Goal: Task Accomplishment & Management: Complete application form

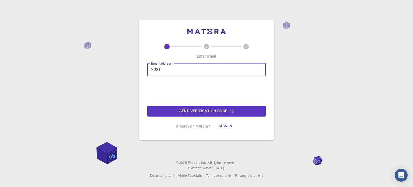
type input "2021110301@outr.ac.in"
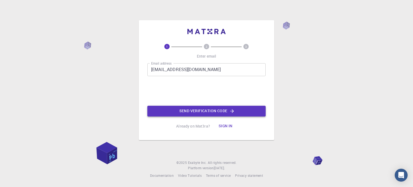
click at [209, 112] on button "Send verification code" at bounding box center [206, 111] width 118 height 11
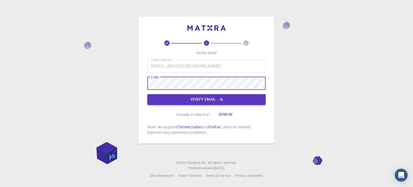
click at [157, 100] on button "Verify email" at bounding box center [206, 99] width 118 height 11
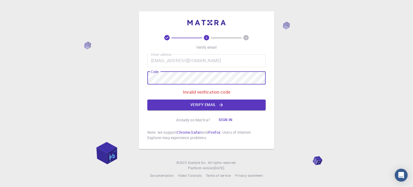
click at [37, 85] on div "2 3 Verify email Email address 2021110301@outr.ac.in Email address Code Code In…" at bounding box center [206, 93] width 413 height 187
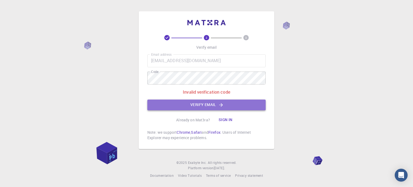
click at [159, 102] on button "Verify email" at bounding box center [206, 104] width 118 height 11
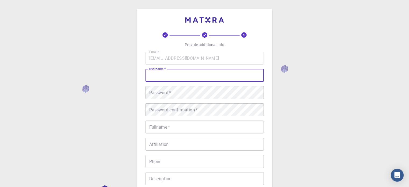
click at [189, 75] on input "username   *" at bounding box center [204, 75] width 118 height 13
type input "Amit2021110301"
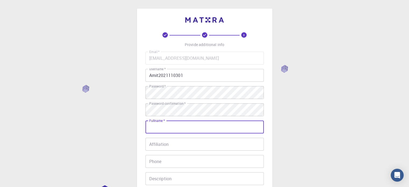
click at [154, 128] on input "Fullname   *" at bounding box center [204, 126] width 118 height 13
type input "[PERSON_NAME]"
type input "08763030117"
click at [162, 149] on input "Affiliation" at bounding box center [204, 144] width 118 height 13
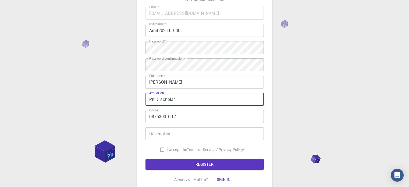
scroll to position [54, 0]
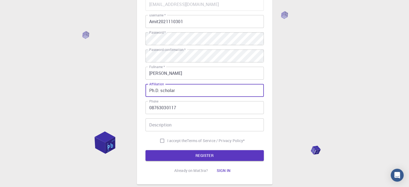
type input "Ph.D. scholar"
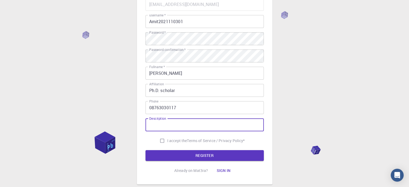
click at [178, 126] on input "Description" at bounding box center [204, 124] width 118 height 13
click at [159, 140] on input "I accept the Terms of Service / Privacy Policy *" at bounding box center [162, 140] width 10 height 10
checkbox input "true"
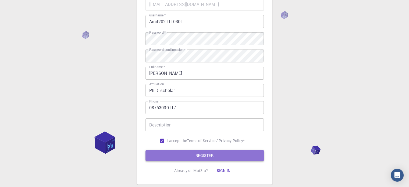
click at [178, 154] on button "REGISTER" at bounding box center [204, 155] width 118 height 11
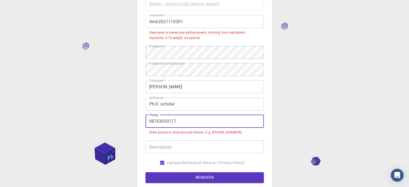
drag, startPoint x: 151, startPoint y: 121, endPoint x: 147, endPoint y: 120, distance: 4.3
click at [147, 120] on input "08763030117" at bounding box center [204, 121] width 118 height 13
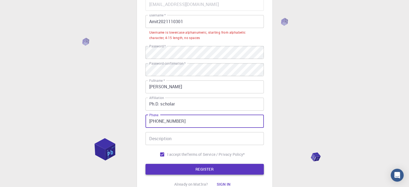
type input "+918763030117"
click at [162, 164] on button "REGISTER" at bounding box center [204, 169] width 118 height 11
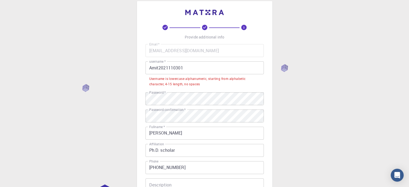
scroll to position [0, 0]
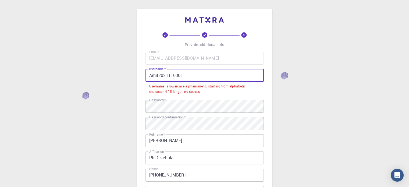
click at [149, 76] on input "Amit2021110301" at bounding box center [204, 75] width 118 height 13
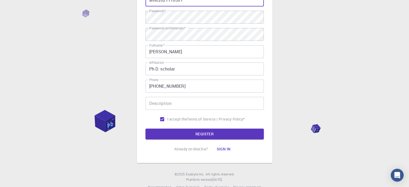
scroll to position [87, 0]
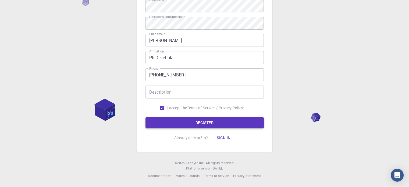
type input "amit2021110301"
click at [186, 122] on button "REGISTER" at bounding box center [204, 122] width 118 height 11
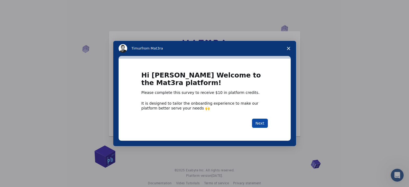
click at [259, 121] on button "Next" at bounding box center [260, 123] width 16 height 9
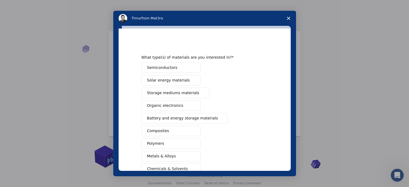
click at [157, 67] on span "Semiconductors" at bounding box center [162, 68] width 30 height 6
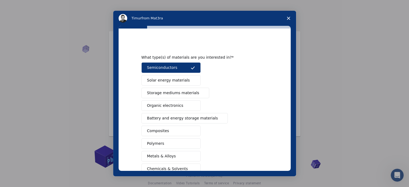
click at [162, 79] on span "Solar energy materials" at bounding box center [168, 80] width 43 height 6
click at [170, 94] on span "Storage mediums materials" at bounding box center [173, 93] width 52 height 6
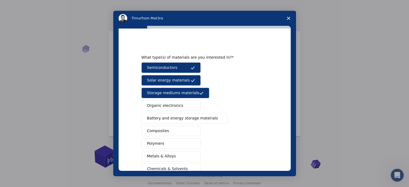
click at [173, 105] on span "Organic electronics" at bounding box center [165, 106] width 36 height 6
click at [178, 117] on span "Battery and energy storage materials" at bounding box center [182, 118] width 71 height 6
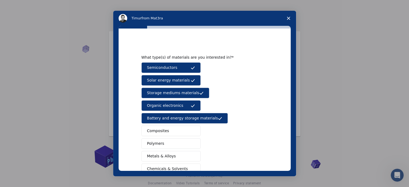
click at [176, 128] on button "Composites" at bounding box center [170, 131] width 59 height 10
click at [174, 141] on button "Polymers" at bounding box center [170, 143] width 59 height 10
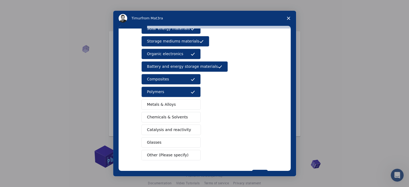
scroll to position [54, 0]
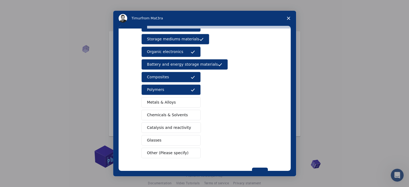
click at [167, 103] on span "Metals & Alloys" at bounding box center [161, 102] width 29 height 6
click at [167, 115] on span "Chemicals & Solvents" at bounding box center [167, 115] width 41 height 6
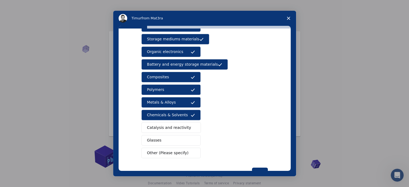
click at [169, 125] on span "Catalysis and reactivity" at bounding box center [169, 128] width 44 height 6
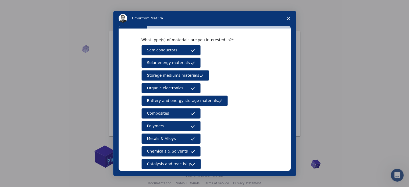
scroll to position [71, 0]
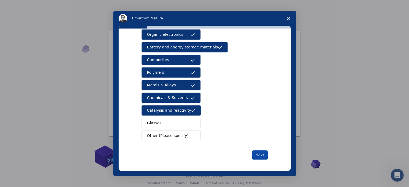
click at [254, 153] on button "Next" at bounding box center [260, 154] width 16 height 9
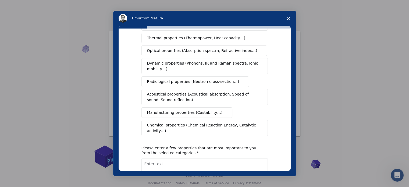
scroll to position [0, 0]
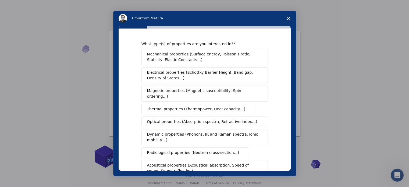
click at [175, 57] on span "Mechanical properties (Surface energy, Poisson's ratio, Stability, Elastic Cons…" at bounding box center [203, 56] width 112 height 11
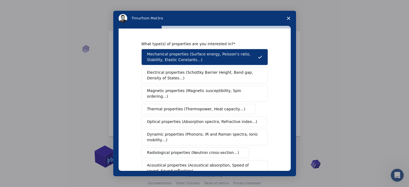
click at [180, 76] on span "Electrical properties (Schottky Barrier Height, Band gap, Density of States…)" at bounding box center [203, 75] width 112 height 11
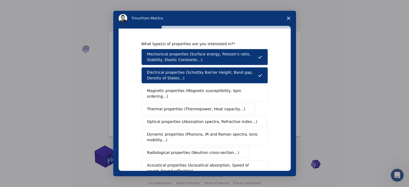
click at [180, 89] on span "Magnetic properties (Magnetic susceptibility, Spin ordering…)" at bounding box center [202, 93] width 111 height 11
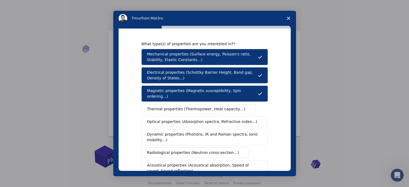
click at [180, 106] on span "Thermal properties (Thermopower, Heat capacity…)" at bounding box center [196, 109] width 98 height 6
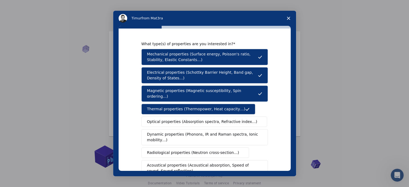
click at [181, 119] on span "Optical properties (Absorption spectra, Refractive index…)" at bounding box center [202, 122] width 110 height 6
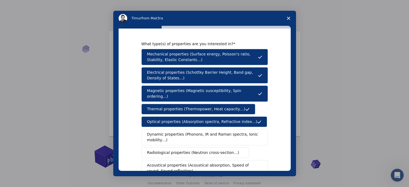
click at [181, 131] on span "Dynamic properties (Phonons, IR and Raman spectra, Ionic mobility…)" at bounding box center [203, 136] width 112 height 11
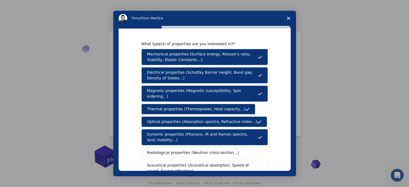
click at [178, 150] on span "Radiological properties (Neutron cross-section…)" at bounding box center [193, 153] width 92 height 6
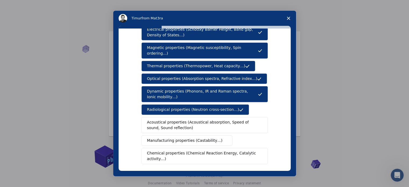
scroll to position [54, 0]
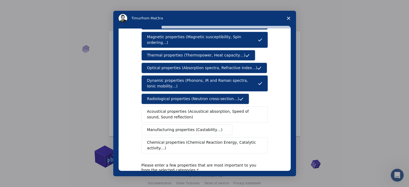
click at [176, 109] on span "Acoustical properties (Acoustical absorption, Speed of sound, Sound reflection)" at bounding box center [203, 114] width 112 height 11
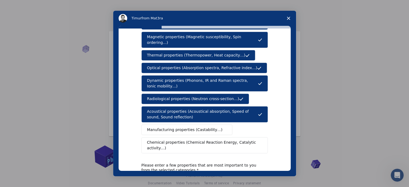
click at [176, 127] on span "Manufacturing properties (Castability…)" at bounding box center [185, 130] width 76 height 6
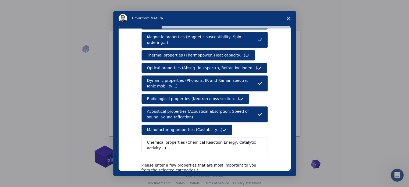
click at [177, 140] on span "Chemical properties (Chemical Reaction Energy, Catalytic activity…)" at bounding box center [202, 145] width 111 height 11
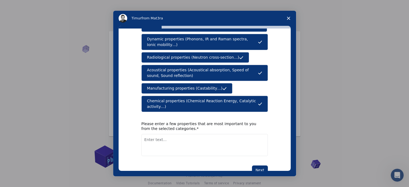
scroll to position [99, 0]
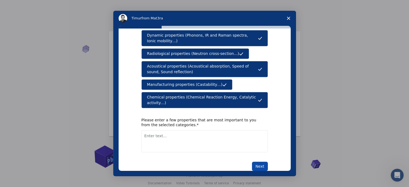
click at [260, 162] on button "Next" at bounding box center [260, 166] width 16 height 9
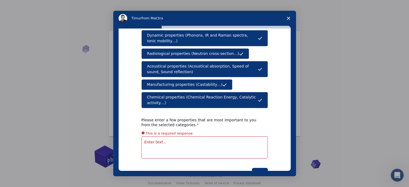
click at [210, 136] on textarea "Enter text..." at bounding box center [204, 147] width 126 height 22
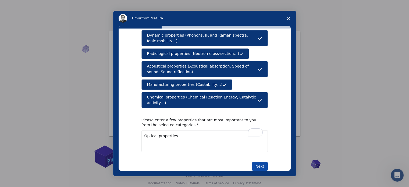
type textarea "Optical properties"
click at [259, 162] on button "Next" at bounding box center [260, 166] width 16 height 9
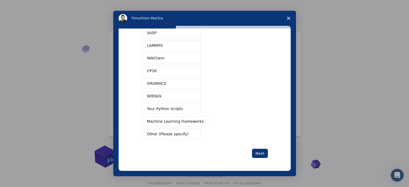
scroll to position [0, 0]
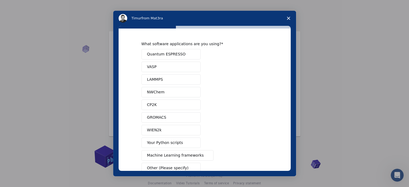
click at [168, 55] on span "Quantum ESPRESSO" at bounding box center [166, 54] width 38 height 6
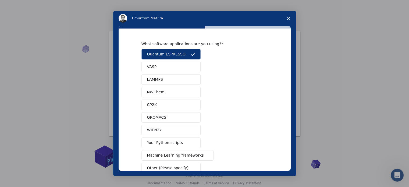
click at [168, 64] on button "VASP" at bounding box center [170, 67] width 59 height 10
click at [170, 78] on button "LAMMPS" at bounding box center [170, 79] width 59 height 10
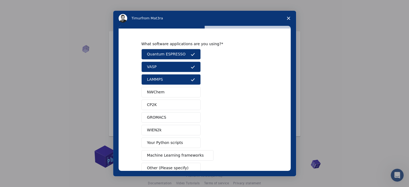
click at [169, 89] on button "NWChem" at bounding box center [170, 92] width 59 height 10
click at [169, 105] on button "CP2K" at bounding box center [170, 104] width 59 height 10
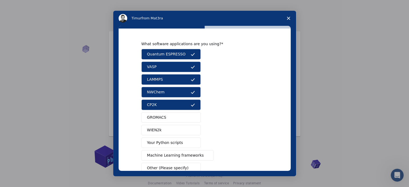
click at [168, 116] on button "GROMACS" at bounding box center [170, 117] width 59 height 10
click at [169, 129] on button "WIEN2k" at bounding box center [170, 130] width 59 height 10
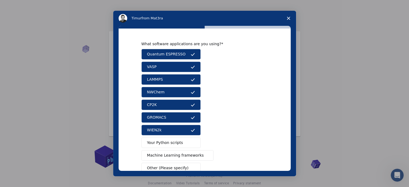
click at [172, 145] on button "Your Python scripts" at bounding box center [170, 142] width 59 height 10
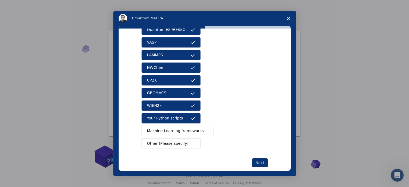
scroll to position [33, 0]
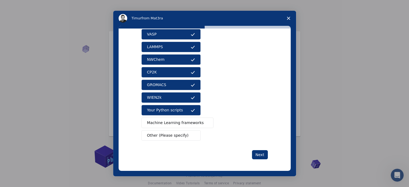
click at [164, 81] on button "GROMACS" at bounding box center [170, 85] width 59 height 10
click at [165, 69] on button "CP2K" at bounding box center [170, 72] width 59 height 10
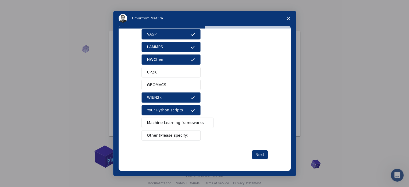
click at [165, 96] on button "WIEN2k" at bounding box center [170, 97] width 59 height 10
click at [164, 59] on button "NWChem" at bounding box center [170, 59] width 59 height 10
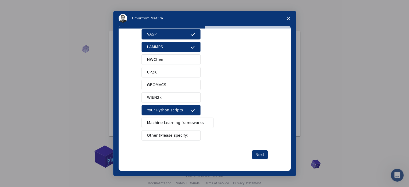
click at [166, 48] on button "LAMMPS" at bounding box center [170, 47] width 59 height 10
click at [184, 106] on button "Your Python scripts" at bounding box center [170, 110] width 59 height 10
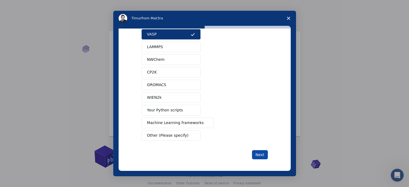
click at [259, 152] on button "Next" at bounding box center [260, 154] width 16 height 9
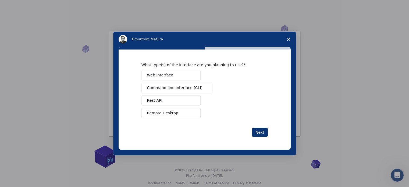
click at [167, 75] on span "Web interface" at bounding box center [160, 75] width 26 height 6
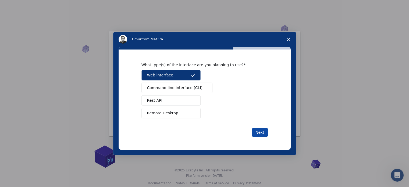
click at [258, 135] on button "Next" at bounding box center [260, 132] width 16 height 9
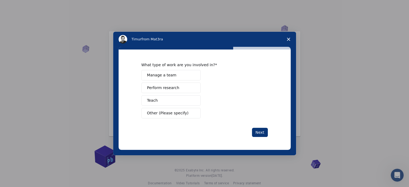
click at [163, 88] on span "Perform research" at bounding box center [163, 88] width 32 height 6
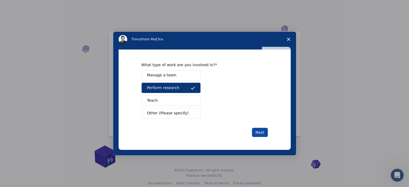
click at [265, 133] on button "Next" at bounding box center [260, 132] width 16 height 9
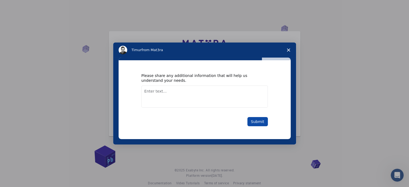
click at [256, 120] on button "Submit" at bounding box center [257, 121] width 20 height 9
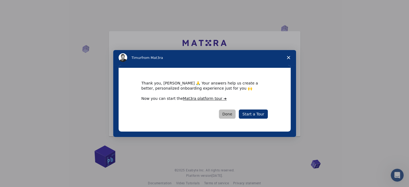
click at [233, 114] on button "Done" at bounding box center [227, 113] width 17 height 9
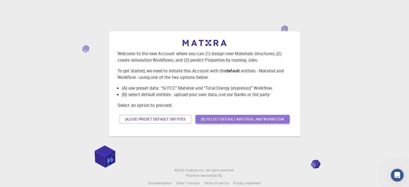
click at [215, 119] on button "(B) Select default material and workflow" at bounding box center [242, 119] width 94 height 9
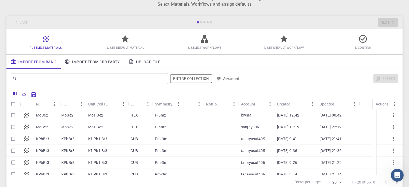
scroll to position [3, 0]
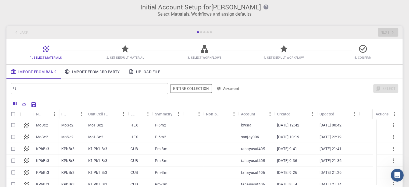
click at [151, 69] on link "Upload File" at bounding box center [144, 72] width 40 height 14
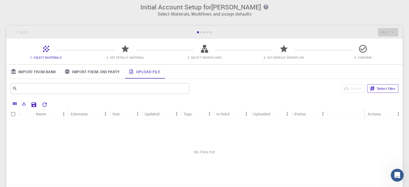
click at [382, 89] on button "Select files" at bounding box center [382, 88] width 31 height 9
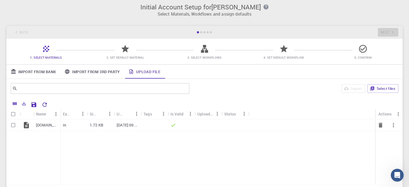
click at [14, 125] on input "Select row" at bounding box center [13, 125] width 10 height 10
checkbox input "true"
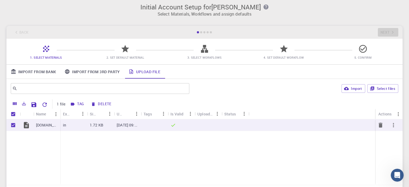
click at [14, 125] on input "Unselect row" at bounding box center [13, 125] width 10 height 10
checkbox input "false"
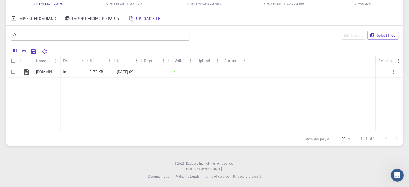
scroll to position [57, 0]
click at [27, 72] on icon at bounding box center [26, 71] width 5 height 6
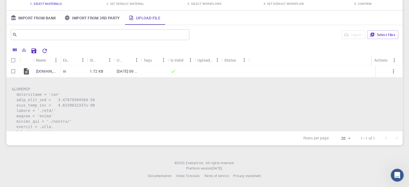
scroll to position [0, 0]
click at [378, 60] on div "Actions" at bounding box center [380, 60] width 13 height 10
click at [394, 59] on icon "Menu" at bounding box center [394, 60] width 6 height 6
click at [299, 62] on div "Name Extension Size Updated Tags Is Valid Uploaded Status Actions" at bounding box center [204, 60] width 396 height 10
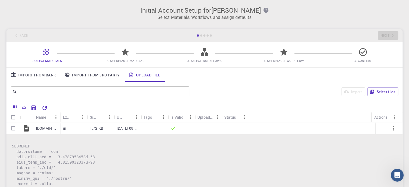
click at [126, 52] on icon at bounding box center [125, 52] width 8 height 8
click at [46, 107] on icon "Reset Explorer Settings" at bounding box center [44, 108] width 4 height 4
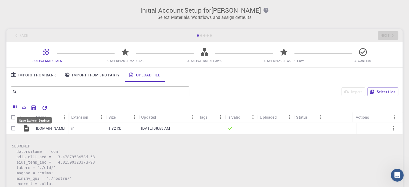
click at [34, 107] on icon "Save Explorer Settings" at bounding box center [33, 107] width 5 height 5
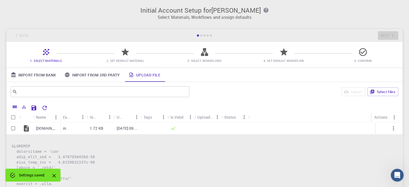
click at [363, 52] on icon at bounding box center [363, 52] width 8 height 8
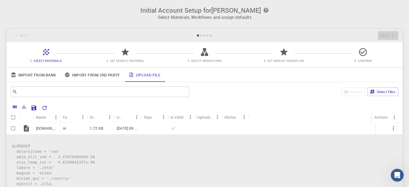
click at [386, 34] on div "Back Next" at bounding box center [204, 35] width 396 height 13
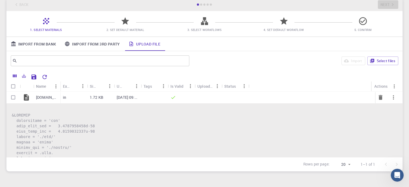
scroll to position [30, 0]
click at [15, 97] on input "Select row" at bounding box center [13, 98] width 10 height 10
checkbox input "true"
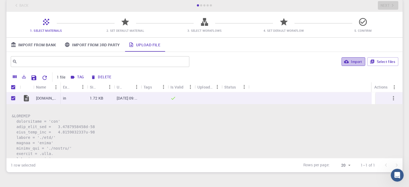
click at [355, 60] on button "Import" at bounding box center [352, 61] width 23 height 9
checkbox input "false"
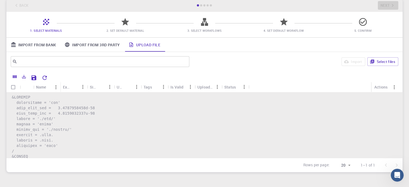
scroll to position [0, 0]
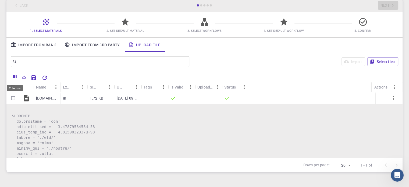
click at [14, 73] on button "Columns" at bounding box center [14, 76] width 9 height 9
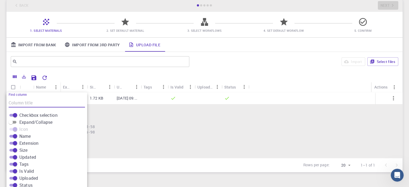
scroll to position [54, 0]
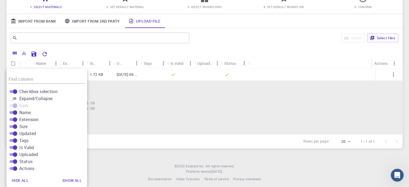
click at [14, 98] on input "Expand/Collapse" at bounding box center [10, 98] width 19 height 6
checkbox input "true"
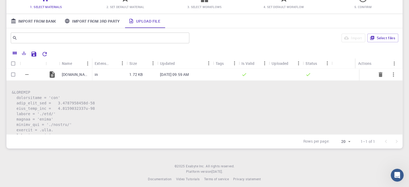
click at [73, 78] on div "[DOMAIN_NAME]" at bounding box center [75, 75] width 33 height 12
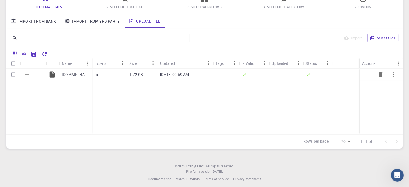
click at [27, 73] on icon "Expand" at bounding box center [26, 74] width 3 height 3
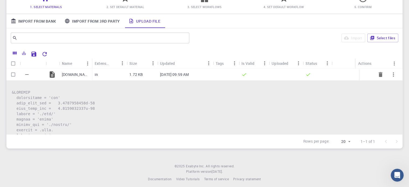
click at [27, 73] on icon "Collapse" at bounding box center [27, 75] width 6 height 6
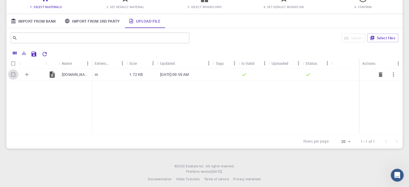
click at [15, 74] on input "Select row" at bounding box center [13, 74] width 10 height 10
checkbox input "true"
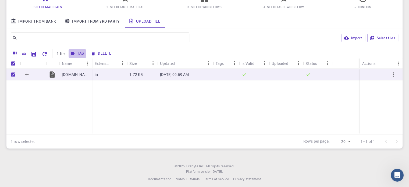
click at [80, 50] on button "Tag" at bounding box center [77, 53] width 17 height 9
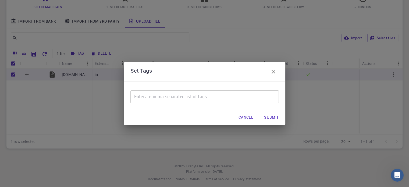
click at [209, 97] on input "text" at bounding box center [204, 96] width 148 height 13
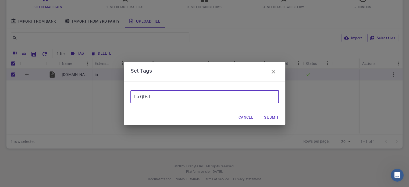
type input "La QDs1"
click at [270, 118] on button "Submit" at bounding box center [271, 117] width 23 height 11
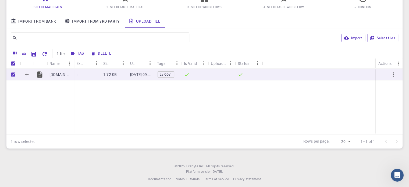
click at [354, 36] on button "Import" at bounding box center [352, 38] width 23 height 9
checkbox input "false"
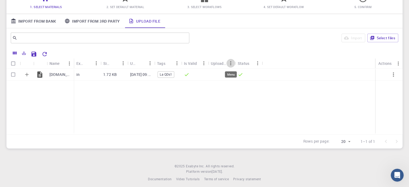
click at [228, 63] on icon "Menu" at bounding box center [231, 63] width 6 height 6
click at [251, 90] on div "LaQDs.in in 1.72 KB Sep 1, 2025, 09:59 AM La QDs1" at bounding box center [204, 102] width 396 height 66
click at [393, 74] on icon "button" at bounding box center [393, 74] width 1 height 4
click at [330, 101] on div at bounding box center [204, 93] width 409 height 187
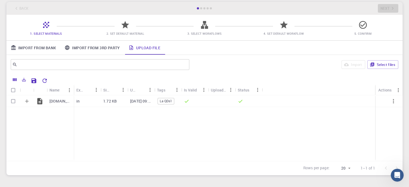
scroll to position [27, 0]
click at [203, 8] on div at bounding box center [204, 9] width 16 height 2
click at [385, 8] on div "Back Next" at bounding box center [204, 8] width 396 height 13
click at [48, 101] on div "[DOMAIN_NAME]" at bounding box center [60, 101] width 27 height 12
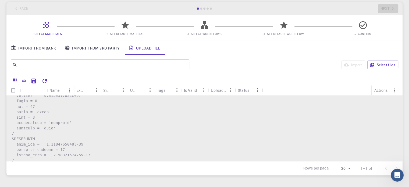
scroll to position [0, 0]
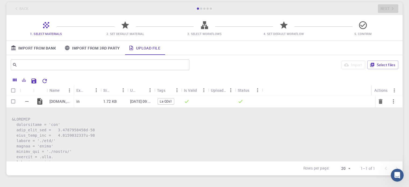
click at [167, 98] on div "La QDs1" at bounding box center [166, 101] width 17 height 6
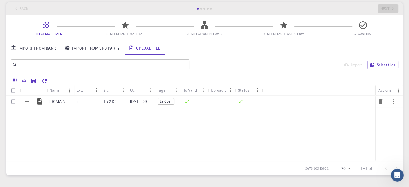
click at [167, 100] on span "La QDs1" at bounding box center [166, 101] width 16 height 5
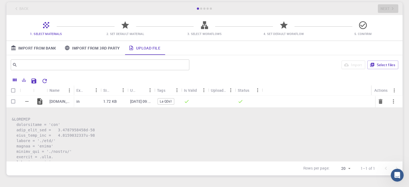
click at [167, 100] on span "La QDs1" at bounding box center [166, 101] width 16 height 5
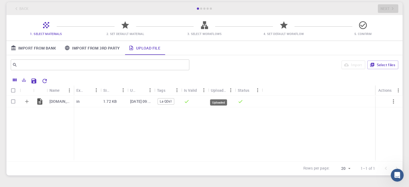
click at [215, 91] on div "Uploaded" at bounding box center [219, 90] width 16 height 10
click at [393, 100] on icon "button" at bounding box center [393, 101] width 6 height 6
click at [387, 115] on div at bounding box center [385, 114] width 7 height 5
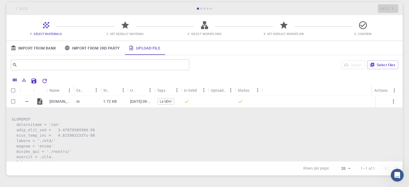
click at [215, 103] on div at bounding box center [221, 101] width 27 height 12
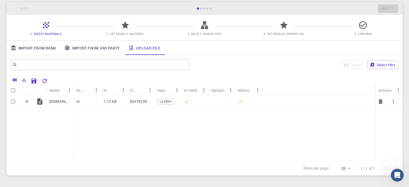
click at [215, 104] on div at bounding box center [221, 101] width 27 height 12
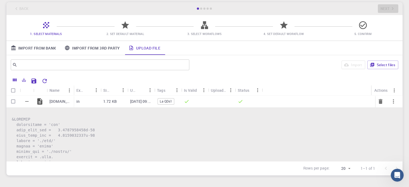
click at [215, 104] on div at bounding box center [221, 101] width 27 height 12
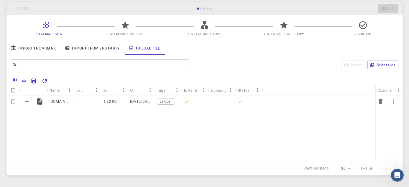
click at [13, 101] on input "Select row" at bounding box center [13, 101] width 10 height 10
checkbox input "true"
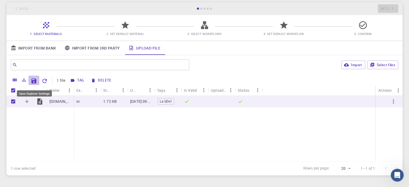
click at [34, 80] on icon "Save Explorer Settings" at bounding box center [34, 81] width 6 height 6
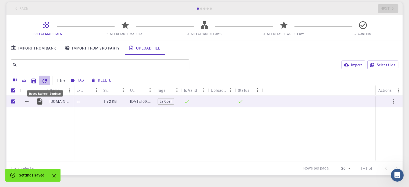
click at [44, 81] on icon "Reset Explorer Settings" at bounding box center [44, 81] width 6 height 6
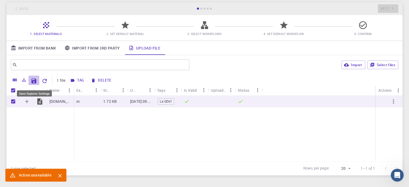
click at [37, 80] on icon "Save Explorer Settings" at bounding box center [34, 81] width 6 height 6
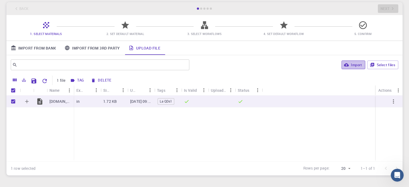
click at [347, 66] on icon "button" at bounding box center [346, 64] width 5 height 5
checkbox input "false"
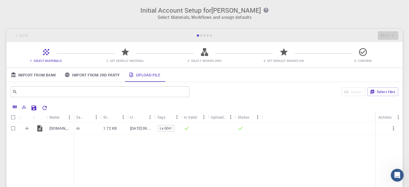
click at [204, 13] on h3 "Initial Account Setup for AMIT SAHOO" at bounding box center [205, 10] width 390 height 8
click at [39, 75] on link "Import From Bank" at bounding box center [33, 75] width 54 height 14
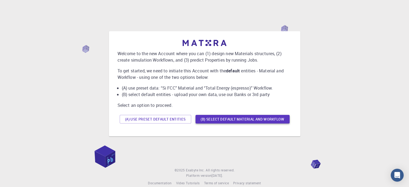
click at [213, 119] on button "(B) Select default material and workflow" at bounding box center [242, 119] width 94 height 9
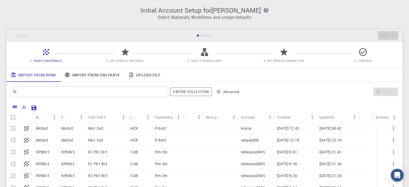
click at [146, 77] on link "Upload File" at bounding box center [144, 75] width 40 height 14
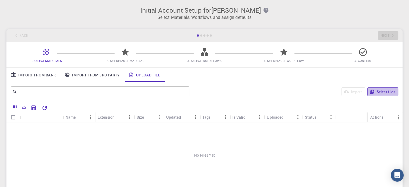
click at [376, 92] on button "Select files" at bounding box center [382, 91] width 31 height 9
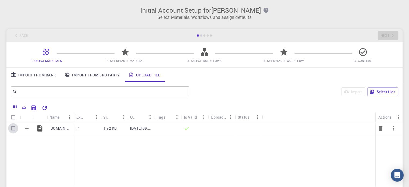
drag, startPoint x: 13, startPoint y: 127, endPoint x: 39, endPoint y: 129, distance: 25.3
click at [13, 127] on input "Select row" at bounding box center [13, 128] width 10 height 10
checkbox input "true"
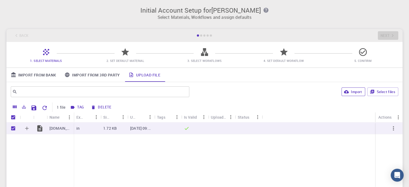
click at [355, 93] on button "Import" at bounding box center [352, 91] width 23 height 9
checkbox input "false"
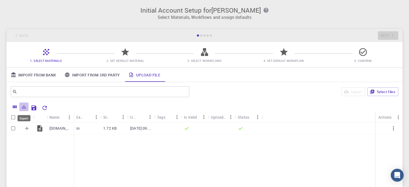
click at [22, 107] on icon "Export" at bounding box center [24, 107] width 4 height 4
click at [135, 155] on div "LaQDs.in in 1.72 KB Sep 1, 2025, 09:59 AM" at bounding box center [204, 155] width 396 height 66
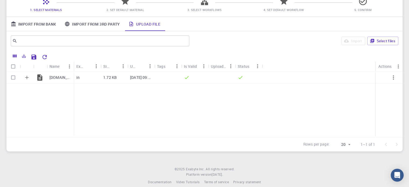
scroll to position [57, 0]
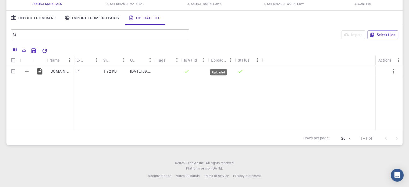
click at [220, 61] on div "Uploaded" at bounding box center [219, 60] width 16 height 10
click at [12, 71] on input "Select row" at bounding box center [13, 71] width 10 height 10
checkbox input "true"
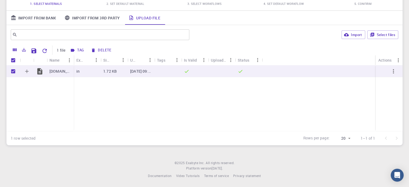
click at [76, 49] on button "Tag" at bounding box center [77, 50] width 17 height 9
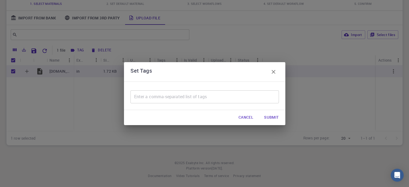
click at [229, 88] on div "​" at bounding box center [204, 95] width 161 height 28
click at [229, 94] on input "text" at bounding box center [204, 96] width 148 height 13
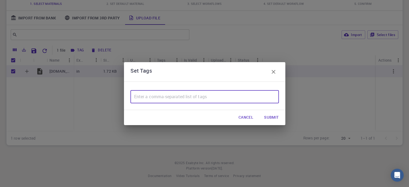
type input "La QDs1"
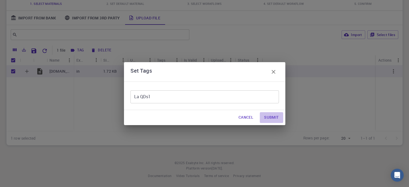
click at [280, 115] on button "Submit" at bounding box center [271, 117] width 23 height 11
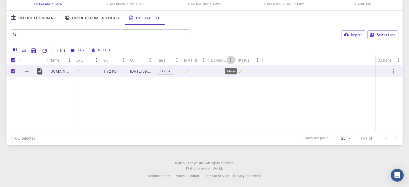
click at [230, 61] on icon "Menu" at bounding box center [231, 60] width 6 height 6
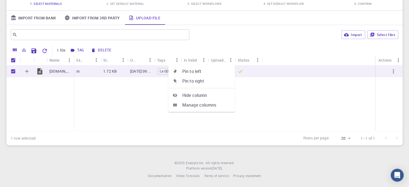
click at [210, 107] on span "Manage columns" at bounding box center [206, 105] width 48 height 6
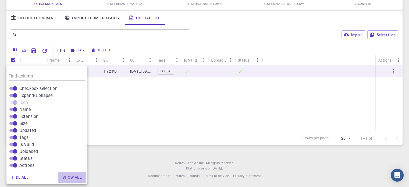
click at [71, 179] on button "Show all" at bounding box center [72, 177] width 28 height 11
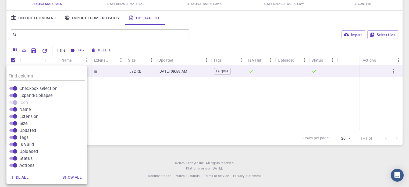
click at [156, 127] on div "LaQDs.in in 1.72 KB Sep 1, 2025, 09:59 AM La QDs1" at bounding box center [204, 98] width 396 height 66
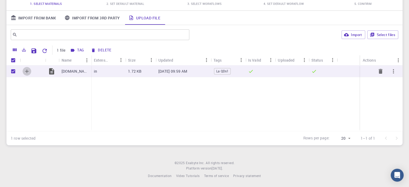
click at [26, 69] on icon "Expand" at bounding box center [27, 71] width 6 height 6
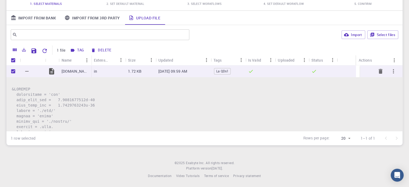
click at [26, 69] on icon "Collapse" at bounding box center [27, 71] width 6 height 6
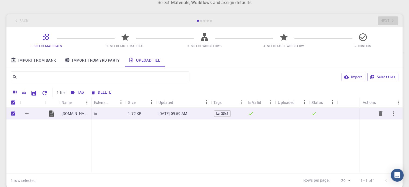
scroll to position [3, 0]
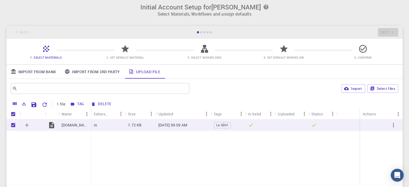
click at [122, 47] on icon at bounding box center [124, 48] width 9 height 9
click at [380, 30] on div "Back Next" at bounding box center [204, 32] width 396 height 13
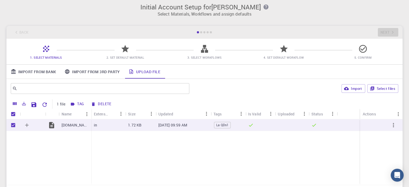
click at [380, 30] on div "Back Next" at bounding box center [204, 32] width 396 height 13
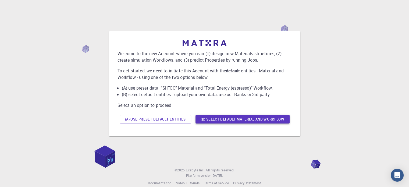
click at [224, 121] on button "(B) Select default material and workflow" at bounding box center [242, 119] width 94 height 9
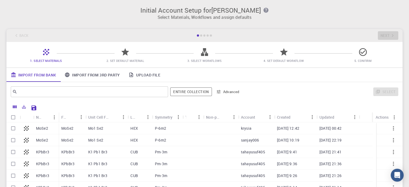
click at [14, 127] on input "Select row" at bounding box center [13, 128] width 10 height 10
checkbox input "true"
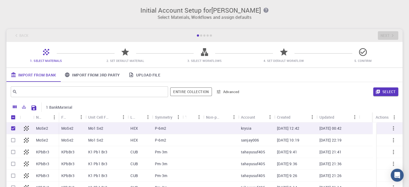
checkbox input "true"
click at [385, 88] on button "Select" at bounding box center [385, 91] width 25 height 9
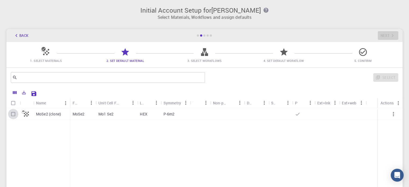
click at [12, 113] on input "Select row" at bounding box center [13, 114] width 10 height 10
checkbox input "true"
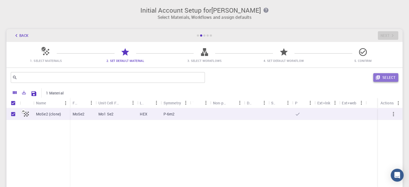
click at [392, 78] on button "Select" at bounding box center [385, 77] width 25 height 9
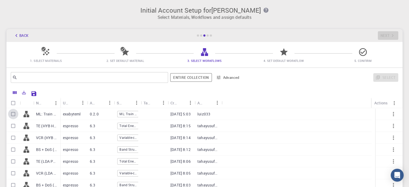
click at [13, 112] on input "Select row" at bounding box center [13, 114] width 10 height 10
checkbox input "true"
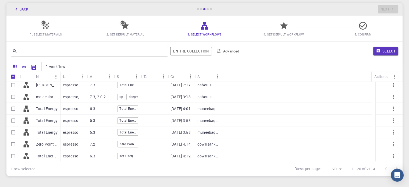
scroll to position [27, 0]
click at [13, 105] on input "Select row" at bounding box center [13, 108] width 10 height 10
checkbox input "true"
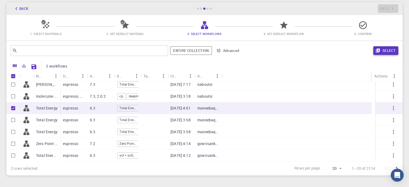
click at [390, 49] on button "Select" at bounding box center [385, 50] width 25 height 9
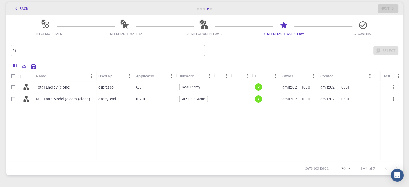
click at [12, 88] on input "Select row" at bounding box center [13, 87] width 10 height 10
checkbox input "true"
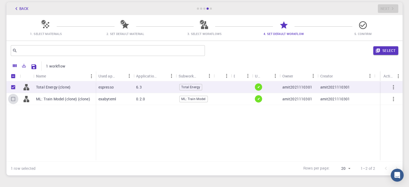
click at [13, 97] on input "Select row" at bounding box center [13, 99] width 10 height 10
checkbox input "true"
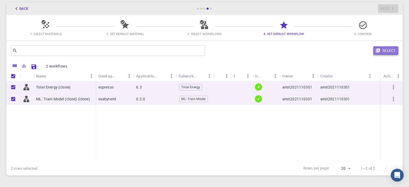
click at [389, 51] on button "Select" at bounding box center [385, 50] width 25 height 9
checkbox input "false"
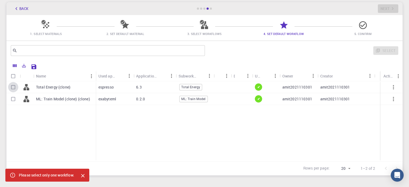
click at [10, 86] on input "Select row" at bounding box center [13, 87] width 10 height 10
checkbox input "true"
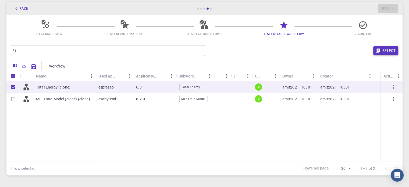
click at [377, 49] on icon "button" at bounding box center [378, 51] width 4 height 4
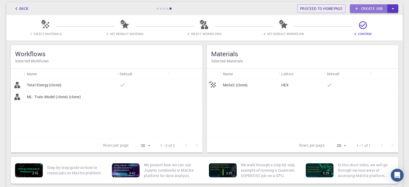
click at [366, 10] on link "Create job" at bounding box center [369, 8] width 38 height 9
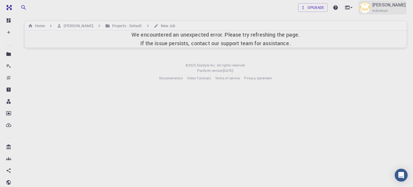
click at [370, 7] on img at bounding box center [364, 7] width 11 height 11
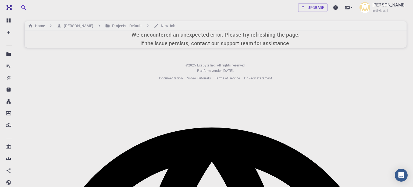
click at [208, 94] on div at bounding box center [206, 94] width 413 height 0
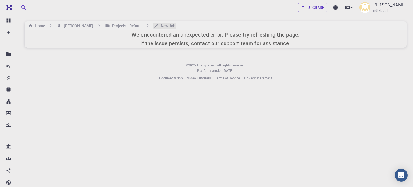
click at [162, 24] on h6 "New Job" at bounding box center [167, 26] width 17 height 6
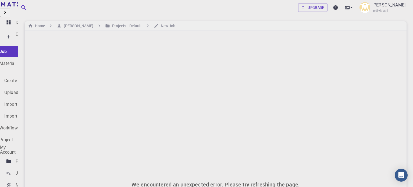
click at [13, 31] on div "Create" at bounding box center [10, 37] width 12 height 16
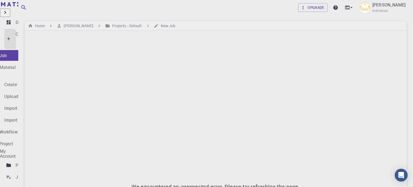
click at [16, 64] on p "New Material" at bounding box center [3, 67] width 26 height 6
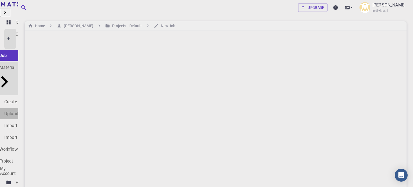
click at [26, 110] on p "Upload File" at bounding box center [15, 113] width 22 height 6
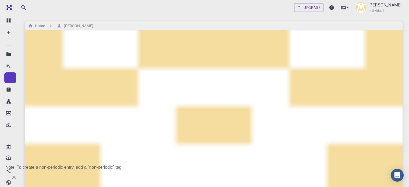
checkbox input "true"
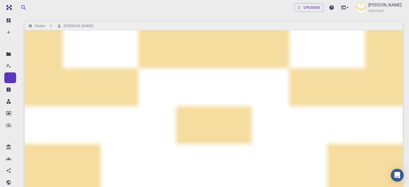
checkbox input "false"
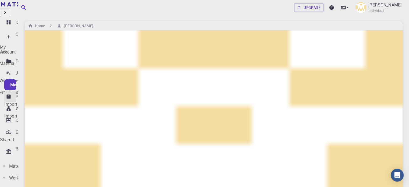
click at [12, 91] on link "Properties" at bounding box center [10, 96] width 12 height 11
click at [16, 81] on p "Materials" at bounding box center [25, 84] width 18 height 6
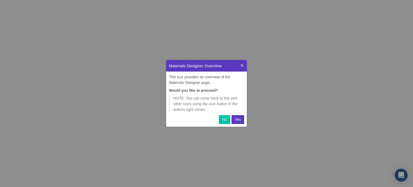
scroll to position [62, 76]
click at [240, 116] on button "Yes" at bounding box center [237, 119] width 13 height 9
